Goal: Navigation & Orientation: Understand site structure

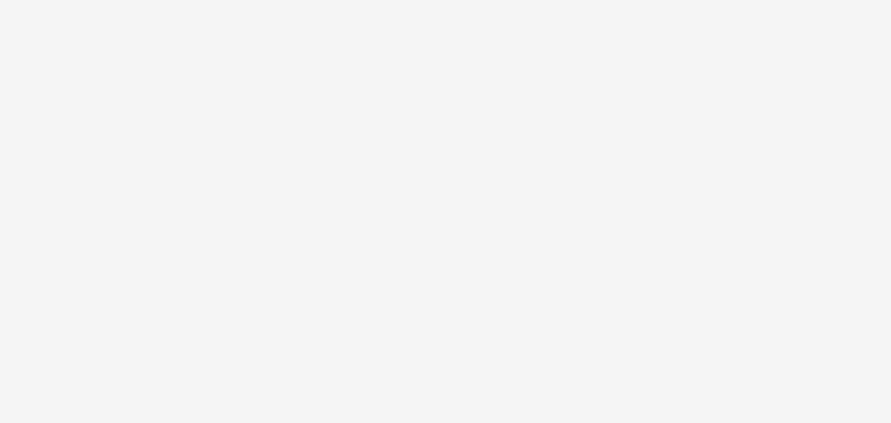
click at [499, 390] on div at bounding box center [445, 211] width 891 height 423
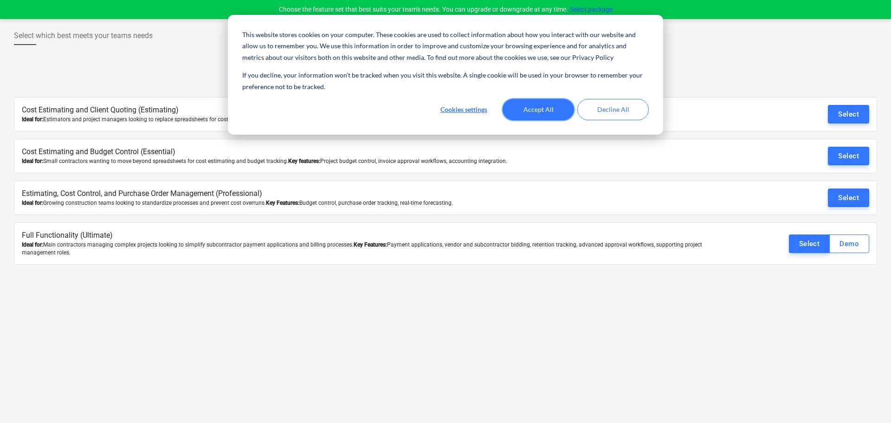
click at [546, 119] on button "Accept All" at bounding box center [538, 109] width 71 height 21
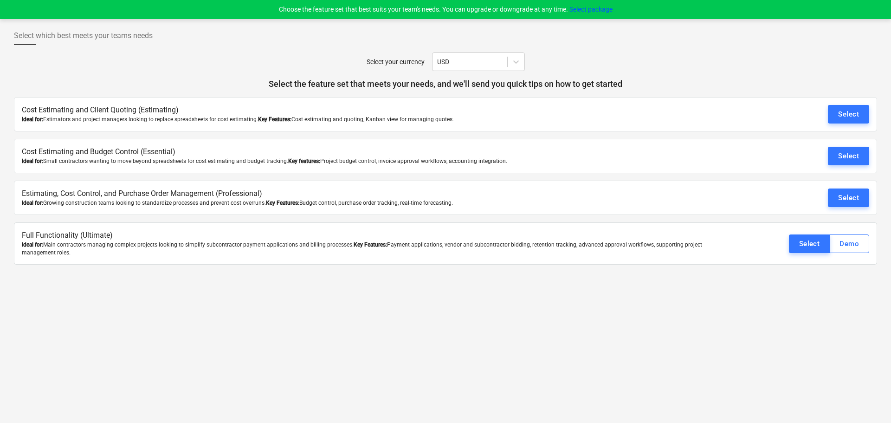
click at [380, 113] on p "Cost Estimating and Client Quoting (Estimating)" at bounding box center [375, 110] width 707 height 11
drag, startPoint x: 844, startPoint y: 58, endPoint x: 831, endPoint y: 0, distance: 59.0
click at [844, 57] on div "Select your currency USD" at bounding box center [445, 61] width 863 height 19
click at [58, 35] on span "Select which best meets your teams needs" at bounding box center [83, 35] width 139 height 11
drag, startPoint x: 102, startPoint y: 31, endPoint x: 174, endPoint y: 41, distance: 72.6
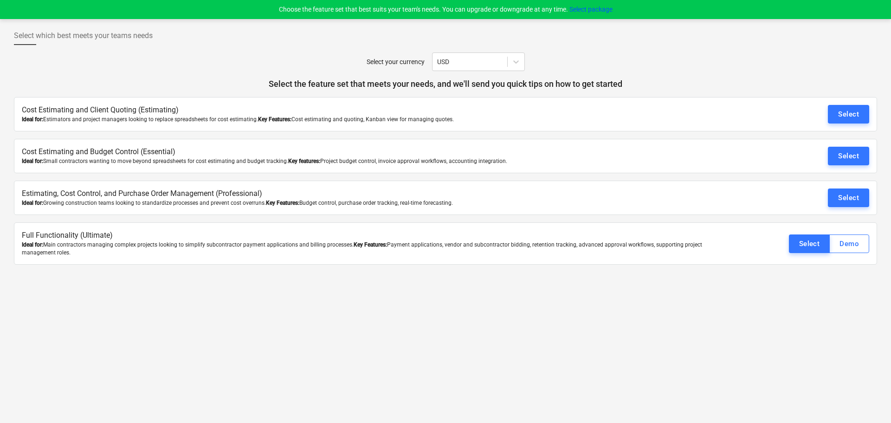
click at [109, 33] on span "Select which best meets your teams needs" at bounding box center [83, 35] width 139 height 11
drag, startPoint x: 188, startPoint y: 41, endPoint x: 373, endPoint y: 48, distance: 184.9
click at [198, 43] on div "Select which best meets your teams needs" at bounding box center [445, 39] width 863 height 26
drag, startPoint x: 373, startPoint y: 48, endPoint x: 855, endPoint y: 76, distance: 482.6
click at [380, 48] on div "Select which best meets your teams needs" at bounding box center [445, 39] width 863 height 26
